Goal: Contribute content: Add original content to the website for others to see

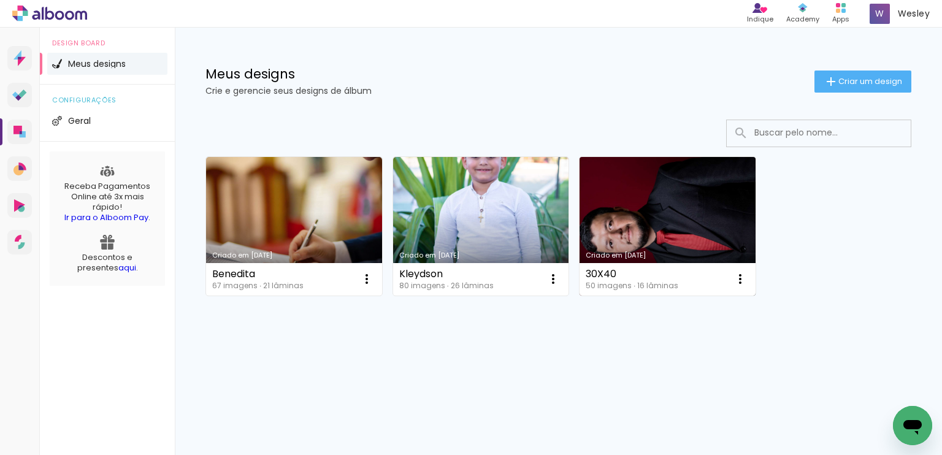
click at [625, 229] on link "Criado em [DATE]" at bounding box center [667, 226] width 176 height 139
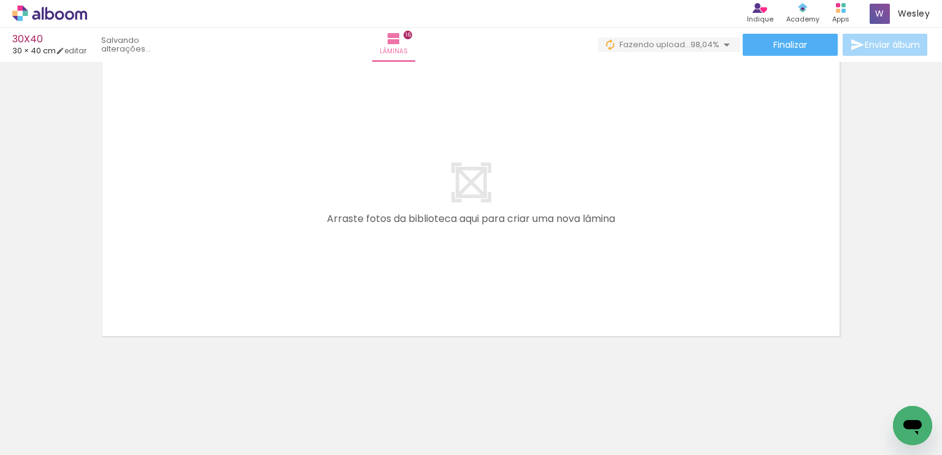
scroll to position [0, 2664]
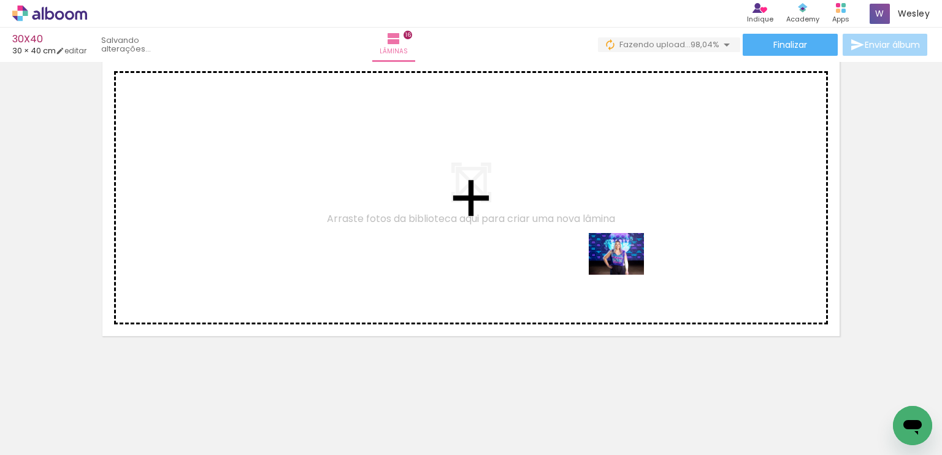
drag, startPoint x: 886, startPoint y: 404, endPoint x: 624, endPoint y: 271, distance: 293.7
click at [625, 270] on quentale-workspace at bounding box center [471, 227] width 942 height 455
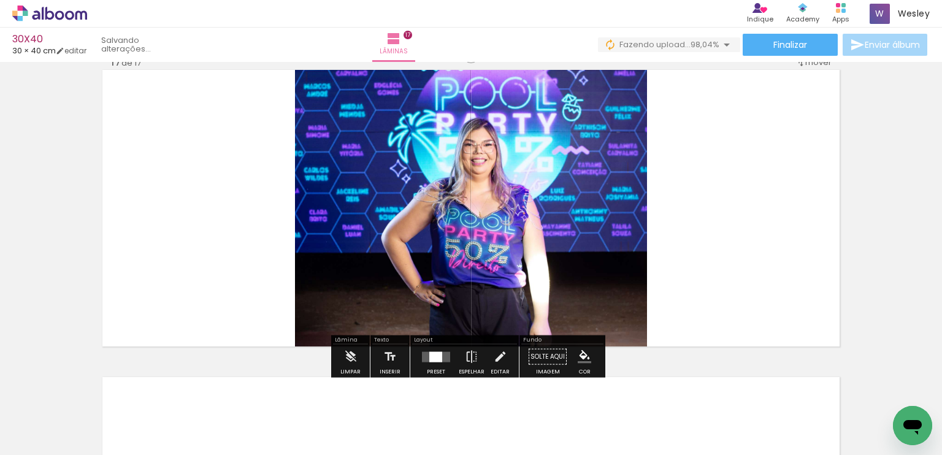
scroll to position [4930, 0]
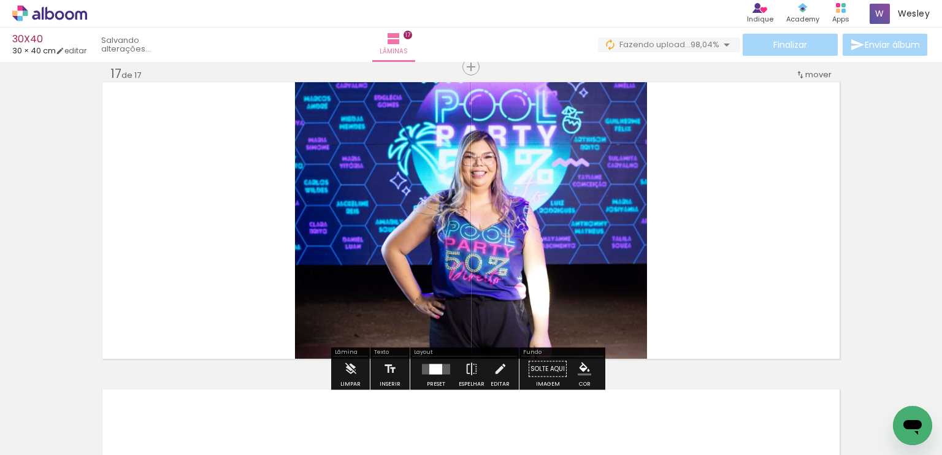
click at [442, 365] on quentale-layouter at bounding box center [436, 369] width 28 height 10
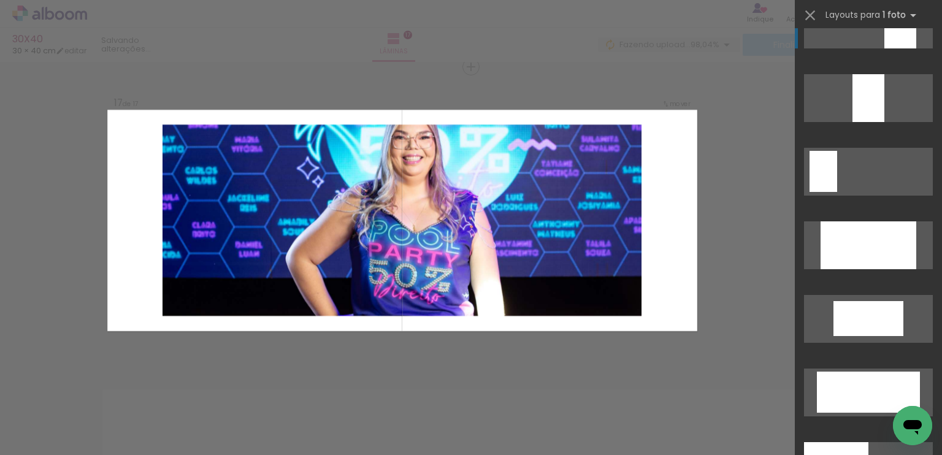
scroll to position [2575, 0]
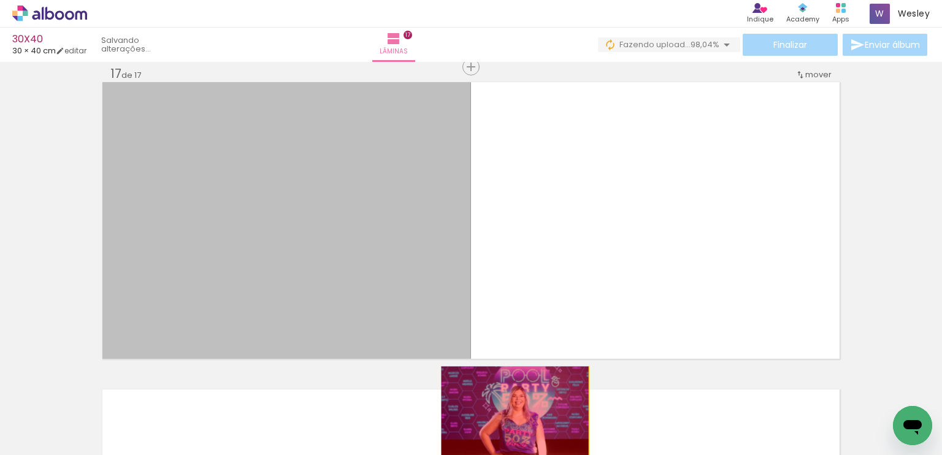
drag, startPoint x: 289, startPoint y: 186, endPoint x: 514, endPoint y: 416, distance: 321.7
